Goal: Find specific page/section: Find specific page/section

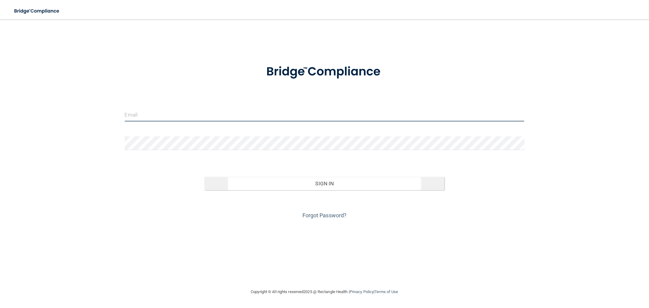
type input "[EMAIL_ADDRESS][DOMAIN_NAME]"
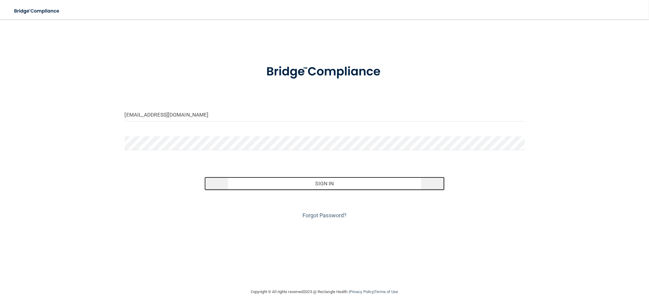
click at [363, 188] on button "Sign In" at bounding box center [324, 183] width 240 height 13
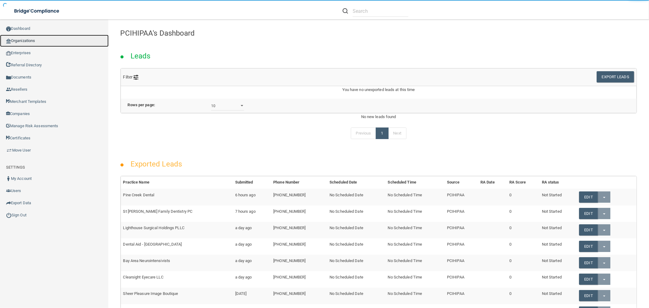
drag, startPoint x: 62, startPoint y: 40, endPoint x: 73, endPoint y: 41, distance: 10.7
click at [62, 40] on link "Organizations" at bounding box center [54, 41] width 109 height 12
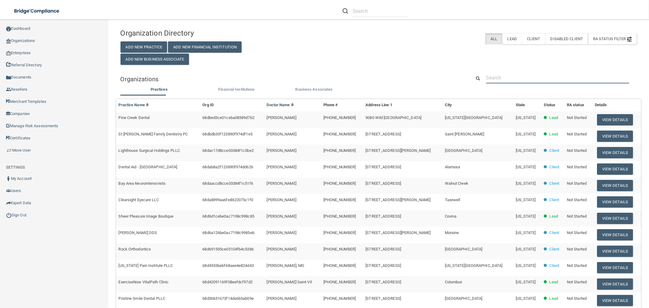
click at [523, 74] on input "text" at bounding box center [557, 77] width 143 height 11
paste input "MedPsych Associates of [GEOGRAPHIC_DATA]"
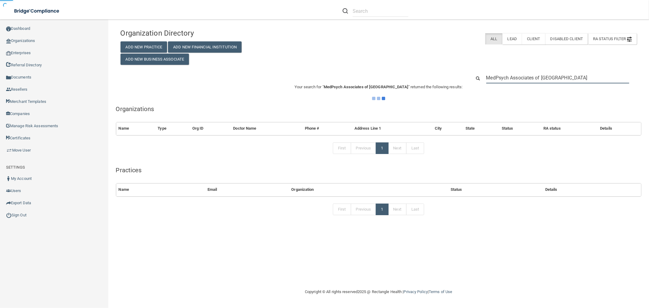
type input "MedPsych Associates of [GEOGRAPHIC_DATA]"
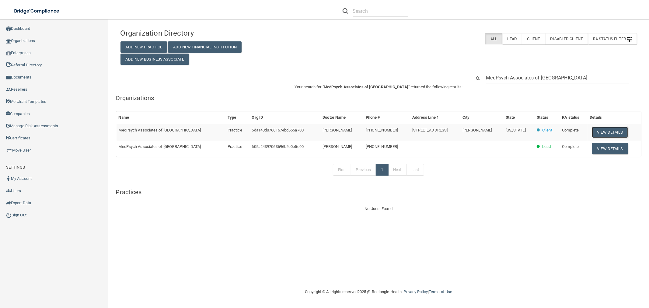
drag, startPoint x: 603, startPoint y: 127, endPoint x: 592, endPoint y: 123, distance: 11.2
click at [603, 127] on button "View Details" at bounding box center [610, 132] width 36 height 11
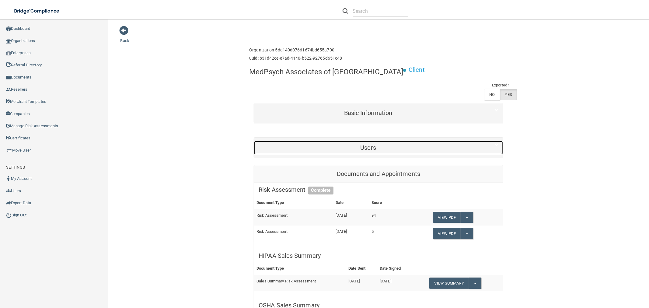
click at [404, 144] on h5 "Users" at bounding box center [368, 147] width 219 height 7
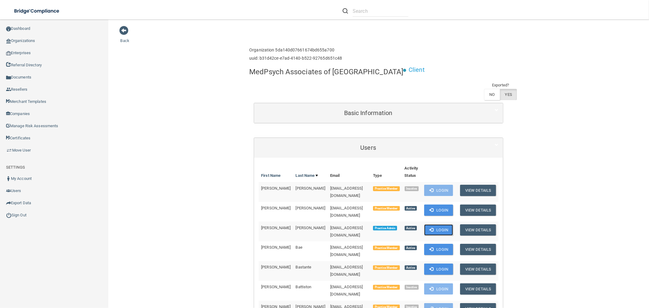
click at [453, 224] on button "Login" at bounding box center [438, 229] width 29 height 11
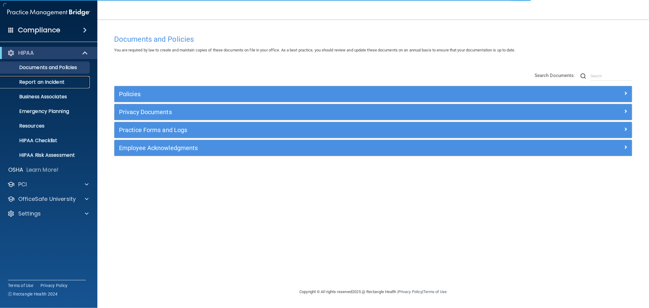
click at [47, 87] on link "Report an Incident" at bounding box center [42, 82] width 96 height 12
